Goal: Task Accomplishment & Management: Use online tool/utility

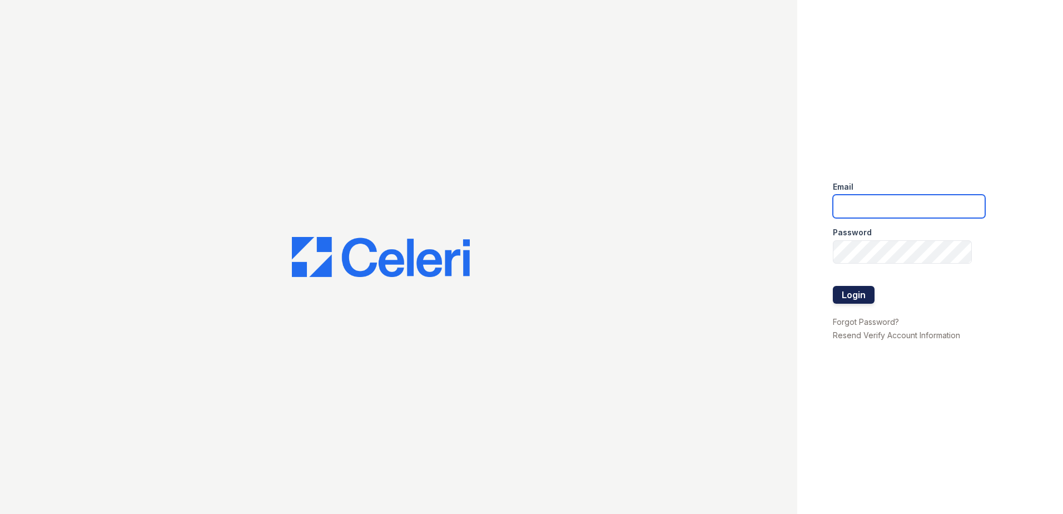
type input "[EMAIL_ADDRESS][DOMAIN_NAME]"
click at [844, 293] on button "Login" at bounding box center [854, 295] width 42 height 18
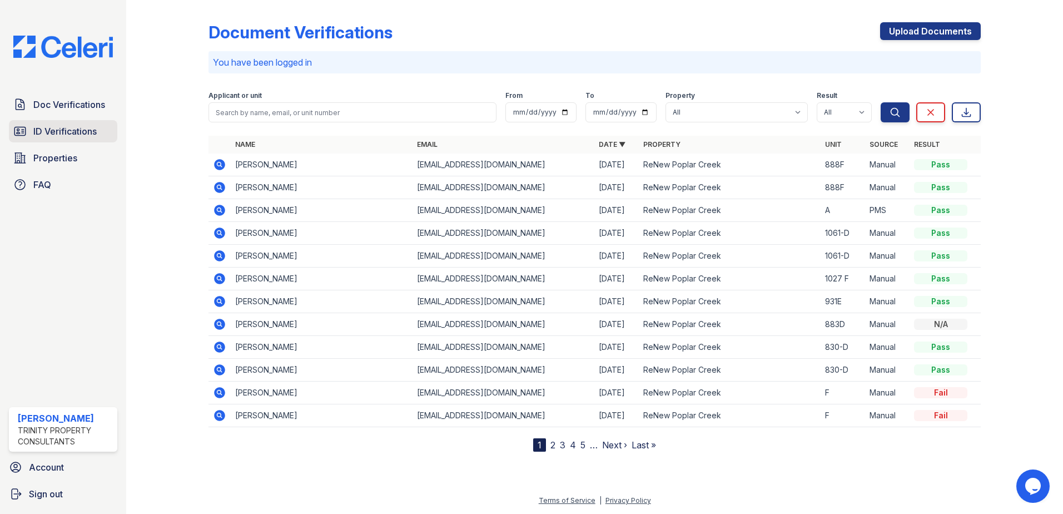
click at [64, 128] on span "ID Verifications" at bounding box center [64, 130] width 63 height 13
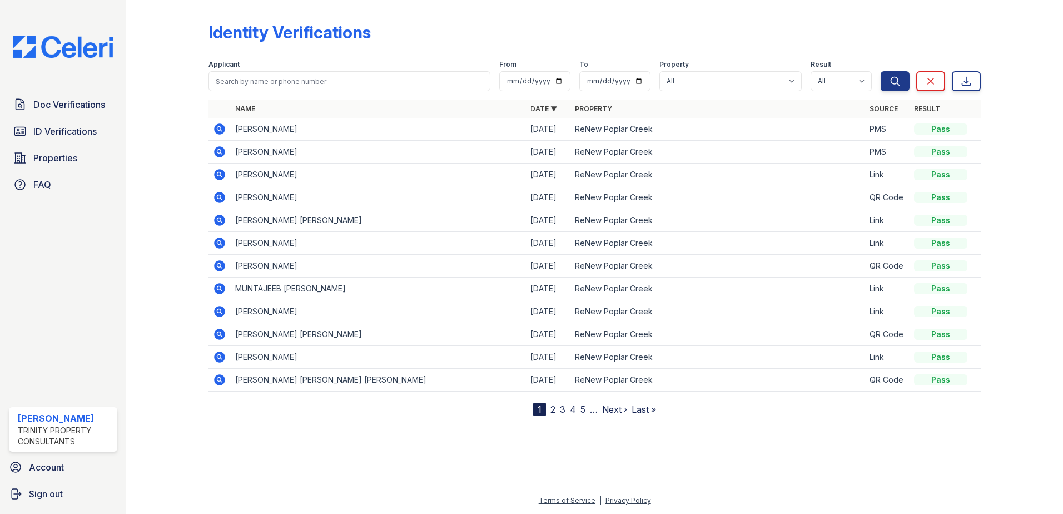
click at [55, 172] on div "Doc Verifications ID Verifications Properties FAQ" at bounding box center [62, 144] width 117 height 102
click at [57, 160] on span "Properties" at bounding box center [55, 157] width 44 height 13
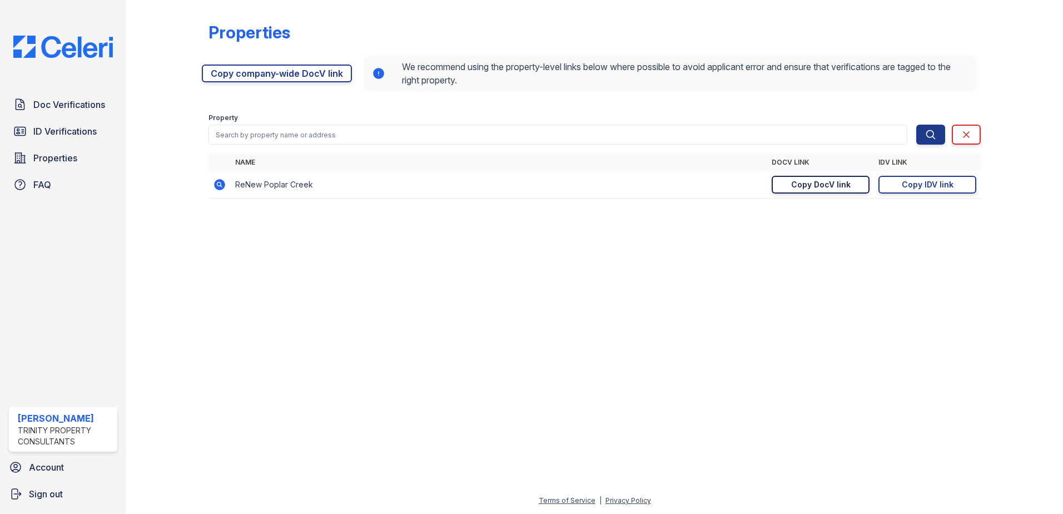
click at [835, 186] on div "Copy DocV link" at bounding box center [820, 184] width 59 height 11
click at [932, 180] on div "Copy IDV link" at bounding box center [927, 184] width 52 height 11
